Goal: Information Seeking & Learning: Learn about a topic

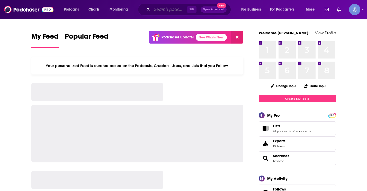
click at [157, 9] on input "Search podcasts, credits, & more..." at bounding box center [169, 9] width 35 height 8
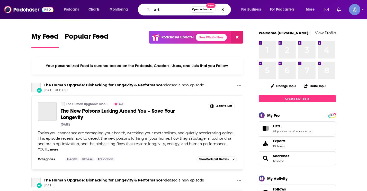
click at [165, 10] on input "art" at bounding box center [171, 9] width 38 height 8
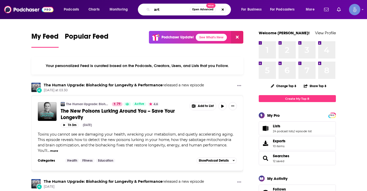
type input "art"
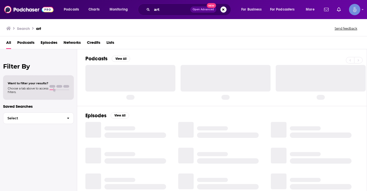
click at [25, 41] on span "Podcasts" at bounding box center [25, 43] width 17 height 11
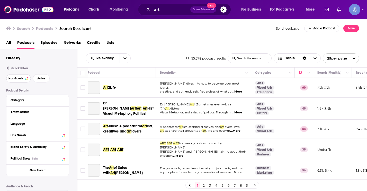
click at [15, 79] on span "Has Guests" at bounding box center [15, 78] width 15 height 3
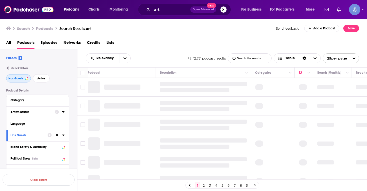
scroll to position [18, 0]
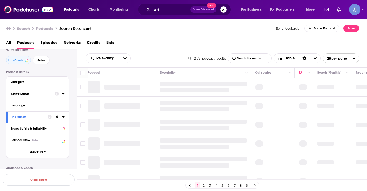
click at [64, 94] on icon at bounding box center [63, 93] width 3 height 4
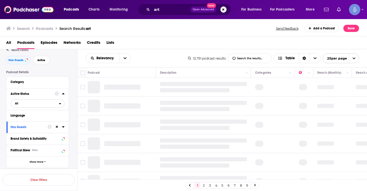
click at [22, 104] on span "All" at bounding box center [35, 103] width 48 height 7
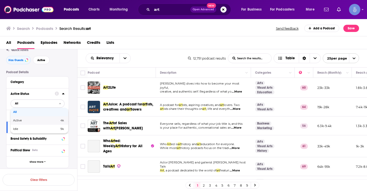
click at [24, 121] on span "Active" at bounding box center [27, 120] width 28 height 3
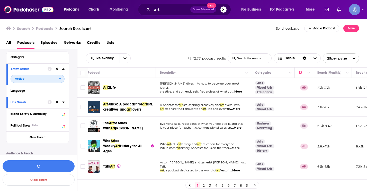
scroll to position [44, 0]
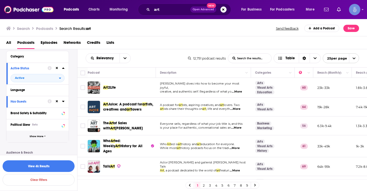
click at [35, 136] on span "Show More" at bounding box center [37, 136] width 14 height 3
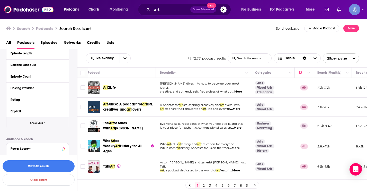
scroll to position [216, 0]
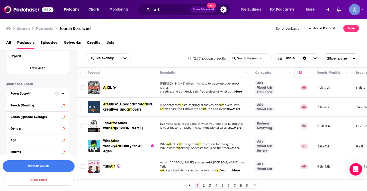
click at [50, 95] on div "Power Score™" at bounding box center [31, 94] width 41 height 4
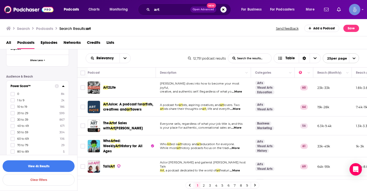
scroll to position [251, 0]
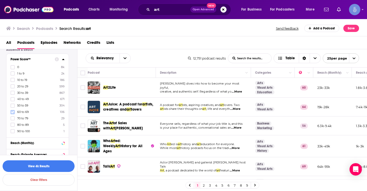
click at [12, 111] on icon at bounding box center [12, 111] width 3 height 3
click at [13, 118] on icon at bounding box center [12, 118] width 3 height 2
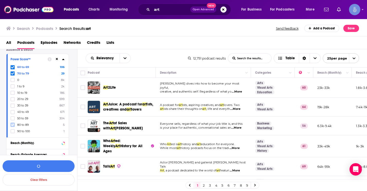
click at [12, 125] on icon at bounding box center [12, 124] width 3 height 2
click at [12, 131] on icon at bounding box center [12, 131] width 3 height 2
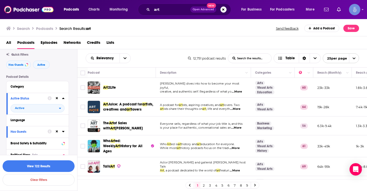
scroll to position [0, 0]
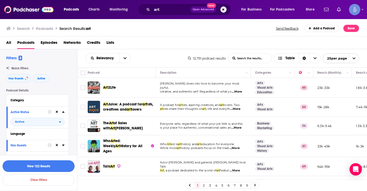
click at [41, 165] on button "View 122 Results" at bounding box center [39, 166] width 72 height 12
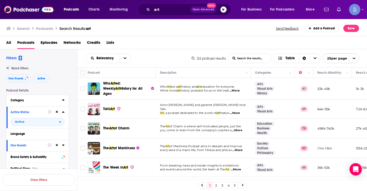
click at [20, 100] on div "Category" at bounding box center [35, 100] width 48 height 4
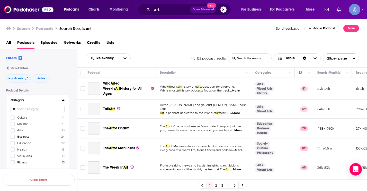
scroll to position [18, 0]
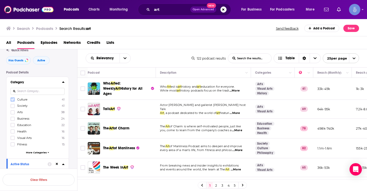
click at [12, 100] on icon at bounding box center [12, 99] width 3 height 3
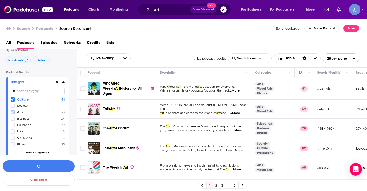
click at [13, 112] on icon at bounding box center [12, 112] width 3 height 3
click at [13, 112] on icon at bounding box center [12, 112] width 3 height 2
click at [13, 137] on icon at bounding box center [12, 138] width 3 height 2
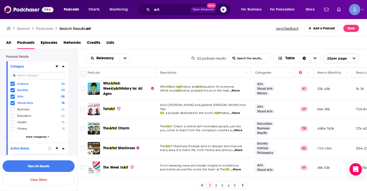
scroll to position [36, 0]
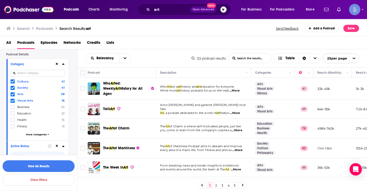
click at [50, 164] on button "View 66 Results" at bounding box center [39, 166] width 72 height 12
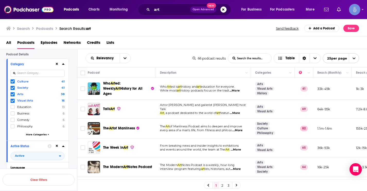
scroll to position [4, 0]
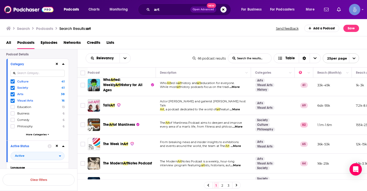
click at [240, 144] on span "...More" at bounding box center [236, 146] width 10 height 4
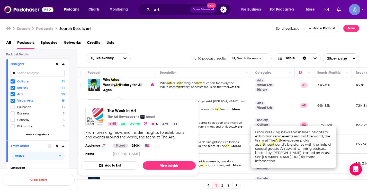
click at [119, 141] on div "The Week in Art The Art Newspaper Acast 65 Active 5 Arts + 1 From breaking news…" at bounding box center [138, 132] width 114 height 57
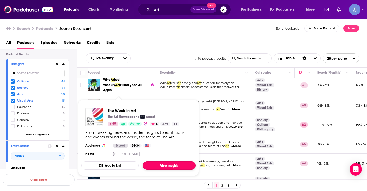
click at [166, 165] on link "View Insights" at bounding box center [169, 165] width 53 height 8
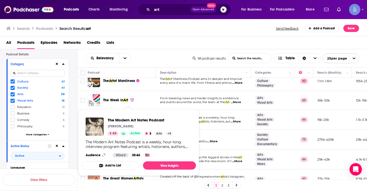
scroll to position [66, 0]
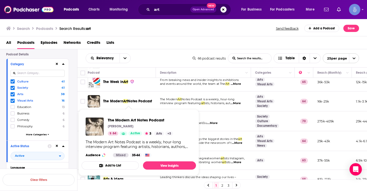
click at [130, 99] on span "Notes Podcast" at bounding box center [140, 101] width 24 height 4
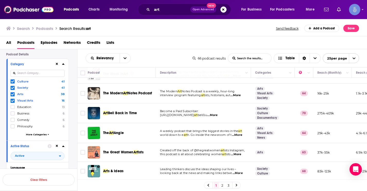
scroll to position [81, 0]
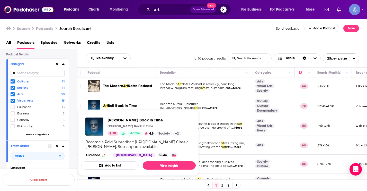
click at [127, 105] on span "Bell Back in Time" at bounding box center [122, 105] width 29 height 4
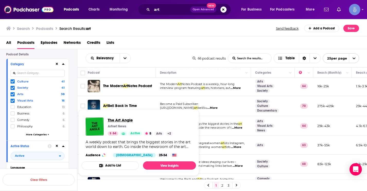
click at [118, 121] on span "The Art Angle" at bounding box center [140, 119] width 65 height 5
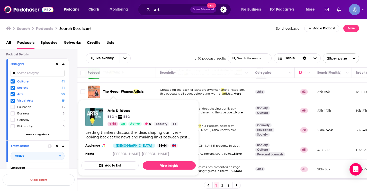
scroll to position [137, 0]
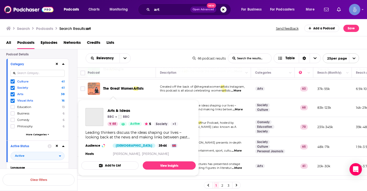
click at [118, 104] on div "Arts & Ideas BBC BBC 68 Active 5 Society + 1 Leading thinkers discuss the ideas…" at bounding box center [138, 132] width 114 height 57
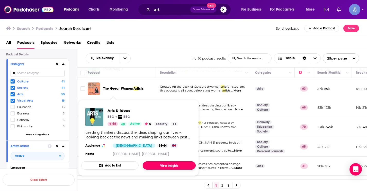
click at [166, 165] on link "View Insights" at bounding box center [169, 165] width 53 height 8
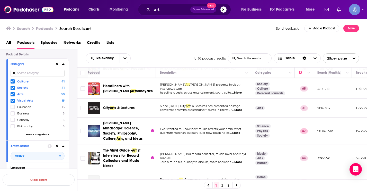
scroll to position [196, 0]
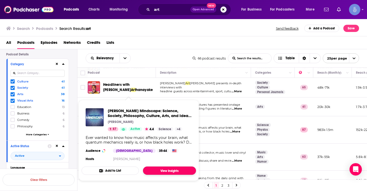
click at [159, 169] on link "View Insights" at bounding box center [169, 170] width 53 height 8
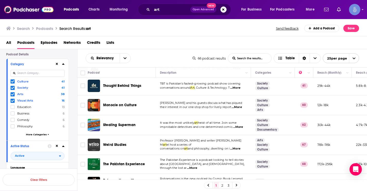
scroll to position [399, 0]
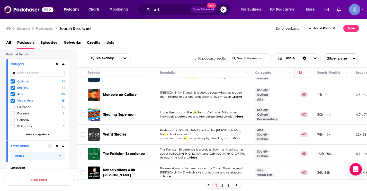
click at [221, 184] on link "2" at bounding box center [222, 185] width 5 height 6
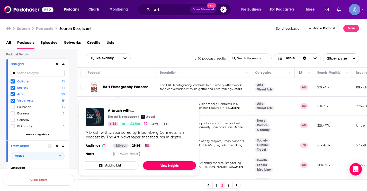
click at [161, 166] on link "View Insights" at bounding box center [169, 165] width 53 height 8
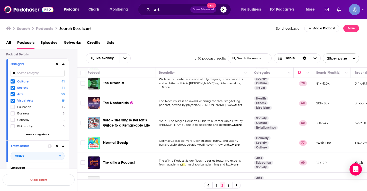
scroll to position [61, 1]
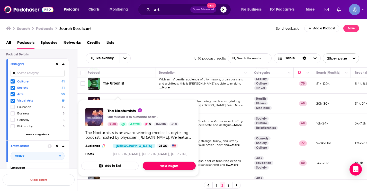
click at [163, 164] on link "View Insights" at bounding box center [169, 165] width 53 height 8
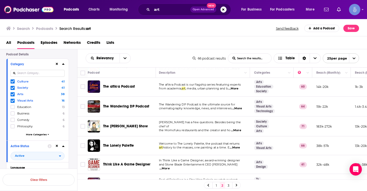
scroll to position [146, 1]
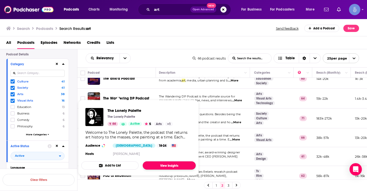
click at [166, 166] on link "View Insights" at bounding box center [169, 165] width 53 height 8
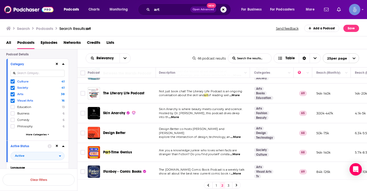
scroll to position [388, 1]
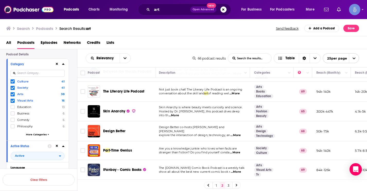
click at [228, 186] on link "3" at bounding box center [228, 185] width 5 height 6
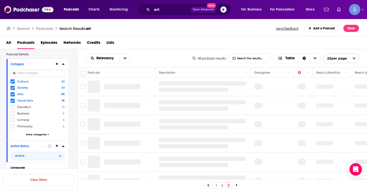
scroll to position [0, 1]
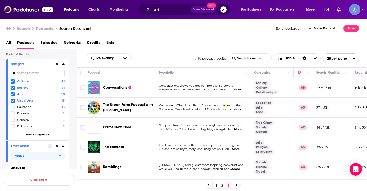
click at [222, 186] on link "2" at bounding box center [222, 185] width 5 height 6
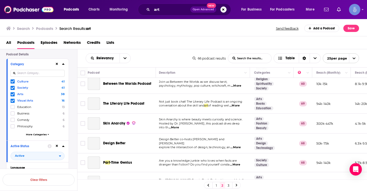
scroll to position [388, 1]
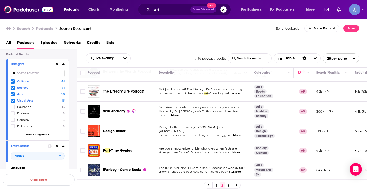
click at [229, 184] on link "3" at bounding box center [228, 185] width 5 height 6
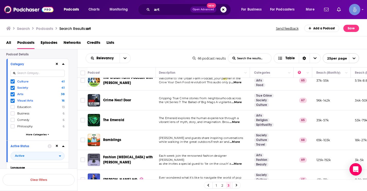
scroll to position [38, 1]
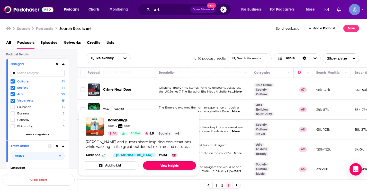
click at [161, 165] on link "View Insights" at bounding box center [169, 165] width 53 height 8
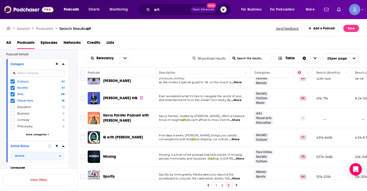
scroll to position [111, 1]
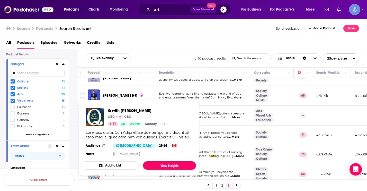
click at [163, 161] on link "View Insights" at bounding box center [169, 165] width 53 height 8
click at [152, 163] on link "View Insights" at bounding box center [169, 165] width 53 height 8
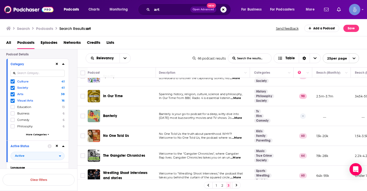
scroll to position [214, 1]
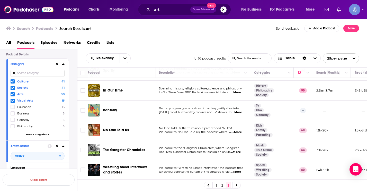
click at [236, 185] on icon at bounding box center [237, 184] width 2 height 3
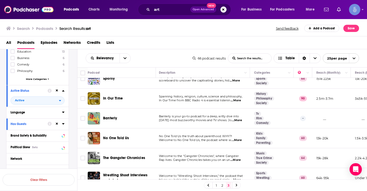
scroll to position [0, 0]
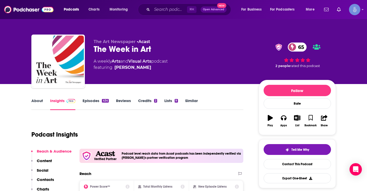
click at [90, 100] on link "Episodes 434" at bounding box center [96, 104] width 26 height 12
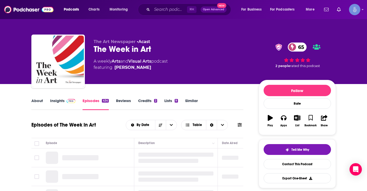
click at [55, 101] on link "Insights" at bounding box center [62, 104] width 25 height 12
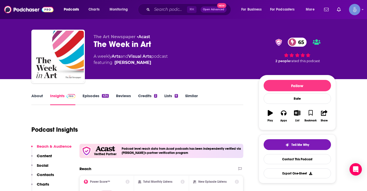
scroll to position [1, 0]
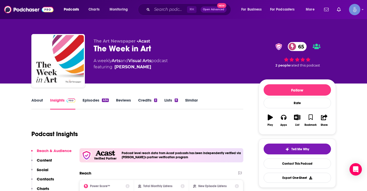
click at [37, 102] on link "About" at bounding box center [37, 103] width 12 height 12
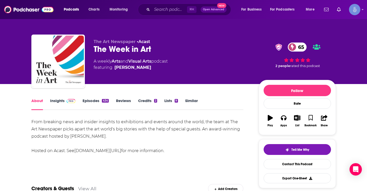
click at [58, 100] on link "Insights" at bounding box center [62, 104] width 25 height 12
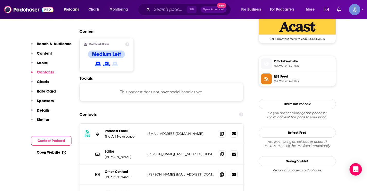
scroll to position [445, 0]
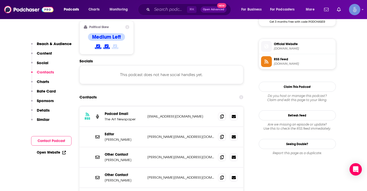
drag, startPoint x: 134, startPoint y: 110, endPoint x: 104, endPoint y: 111, distance: 30.4
click at [104, 127] on div "Editor Hannah Mcgivern h.mcgivern@theartnewspaper.com h.mcgivern@theartnewspape…" at bounding box center [161, 137] width 164 height 20
copy p "Hannah Mcgivern"
drag, startPoint x: 132, startPoint y: 131, endPoint x: 105, endPoint y: 131, distance: 27.0
click at [105, 157] on p "Carlie Porterfield" at bounding box center [124, 159] width 39 height 4
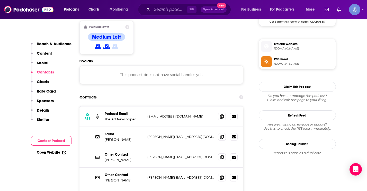
copy p "Carlie Porterfield"
drag, startPoint x: 127, startPoint y: 150, endPoint x: 105, endPoint y: 150, distance: 22.4
click at [105, 178] on p "Kristin Troccoli" at bounding box center [124, 180] width 39 height 4
copy p "Kristin Troccoli"
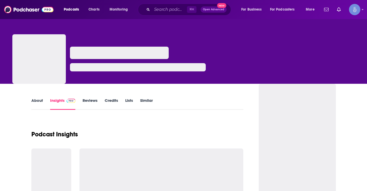
click at [37, 98] on link "About" at bounding box center [37, 104] width 12 height 12
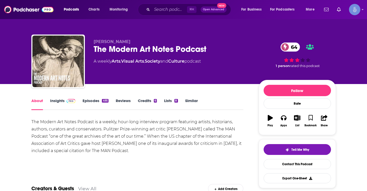
click at [59, 99] on link "Insights" at bounding box center [62, 104] width 25 height 12
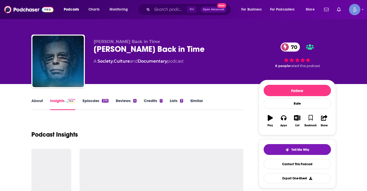
click at [34, 100] on link "About" at bounding box center [37, 104] width 12 height 12
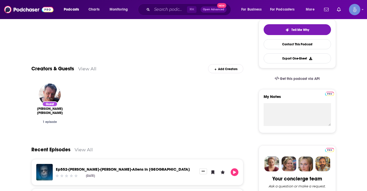
scroll to position [207, 0]
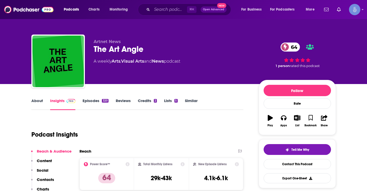
scroll to position [28, 0]
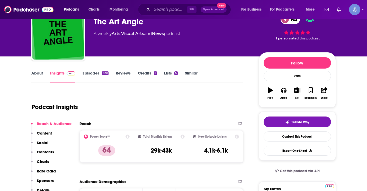
click at [36, 73] on link "About" at bounding box center [37, 76] width 12 height 12
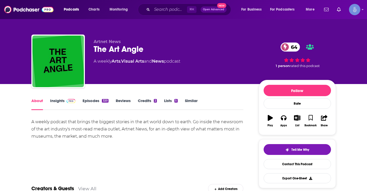
click at [56, 100] on link "Insights" at bounding box center [62, 104] width 25 height 12
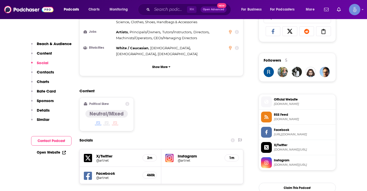
scroll to position [424, 0]
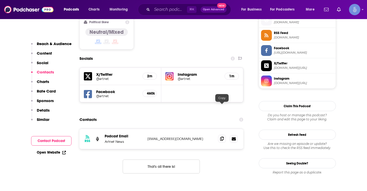
click at [222, 136] on icon at bounding box center [222, 138] width 4 height 4
click at [221, 136] on icon at bounding box center [222, 138] width 4 height 4
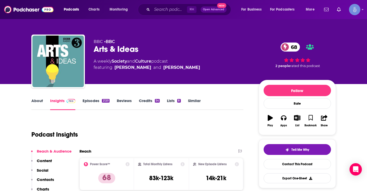
click at [85, 100] on link "Episodes 2120" at bounding box center [96, 104] width 27 height 12
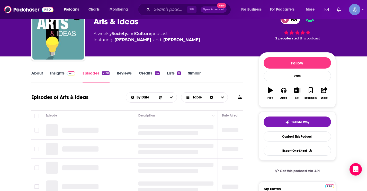
scroll to position [55, 0]
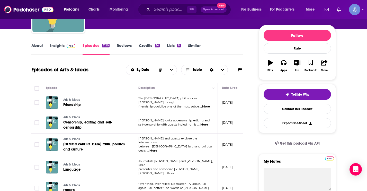
click at [206, 104] on span "...More" at bounding box center [205, 106] width 10 height 4
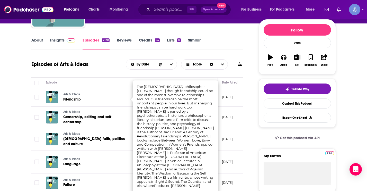
scroll to position [61, 0]
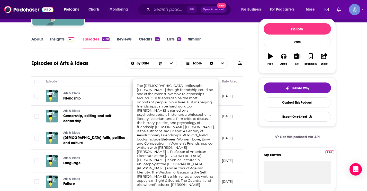
click at [35, 36] on div "About Insights Episodes 2120 Reviews Credits 54 Lists 8 Similar" at bounding box center [137, 42] width 212 height 13
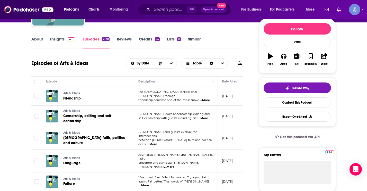
click at [36, 40] on link "About" at bounding box center [37, 43] width 12 height 12
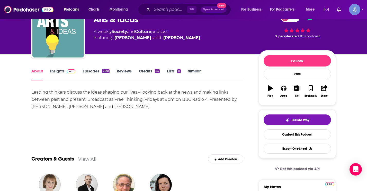
scroll to position [27, 0]
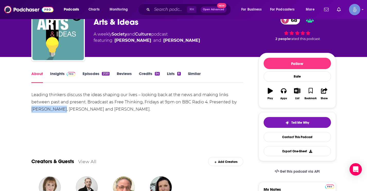
drag, startPoint x: 33, startPoint y: 109, endPoint x: 63, endPoint y: 109, distance: 30.1
click at [63, 109] on div "Leading thinkers discuss the ideas shaping our lives – looking back at the news…" at bounding box center [137, 102] width 212 height 22
copy div "Matthew Sweet"
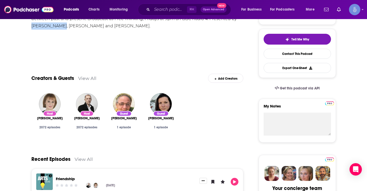
scroll to position [0, 0]
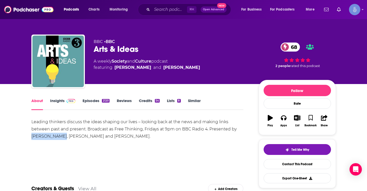
click at [58, 104] on link "Insights" at bounding box center [62, 104] width 25 height 12
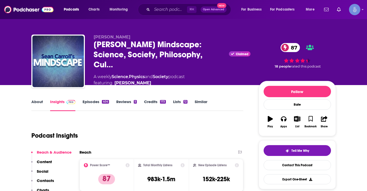
click at [88, 103] on link "Episodes 404" at bounding box center [96, 105] width 26 height 12
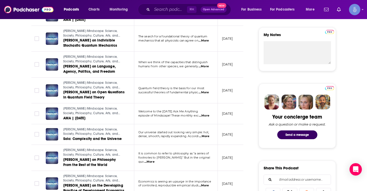
scroll to position [192, 0]
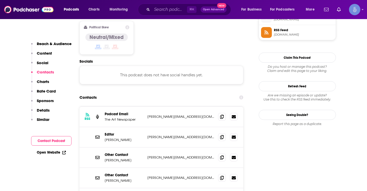
scroll to position [443, 0]
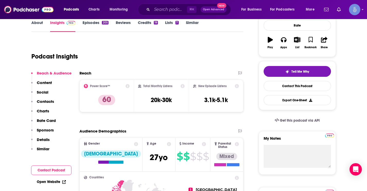
scroll to position [40, 0]
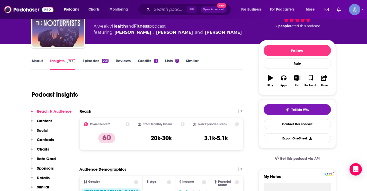
click at [91, 62] on link "Episodes 205" at bounding box center [96, 64] width 26 height 12
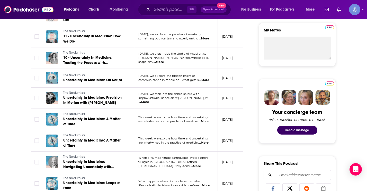
scroll to position [191, 0]
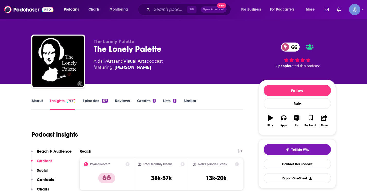
click at [88, 100] on link "Episodes 197" at bounding box center [95, 104] width 25 height 12
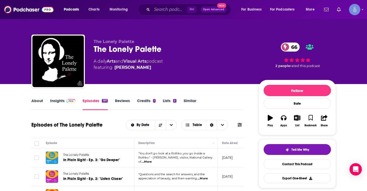
click at [54, 98] on link "Insights" at bounding box center [62, 104] width 25 height 12
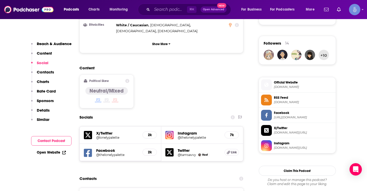
scroll to position [416, 0]
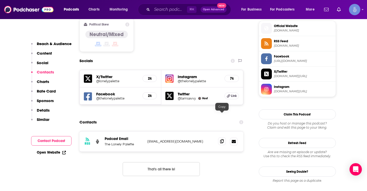
click at [222, 139] on icon at bounding box center [222, 141] width 4 height 4
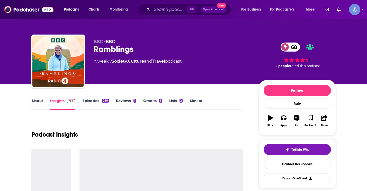
click at [36, 100] on link "About" at bounding box center [37, 104] width 12 height 12
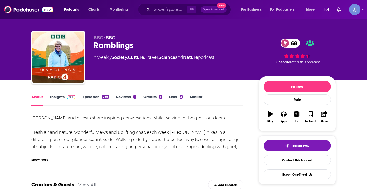
scroll to position [11, 0]
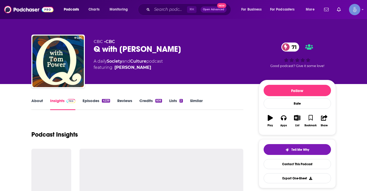
click at [37, 100] on link "About" at bounding box center [37, 104] width 12 height 12
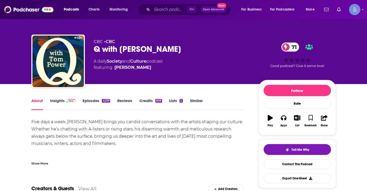
click at [89, 101] on link "Episodes 4239" at bounding box center [96, 104] width 27 height 12
